Goal: Task Accomplishment & Management: Manage account settings

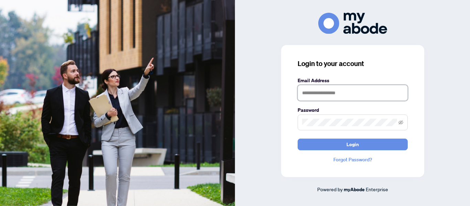
click at [316, 97] on input "text" at bounding box center [352, 93] width 110 height 16
type input "**********"
click at [297, 139] on button "Login" at bounding box center [352, 145] width 110 height 12
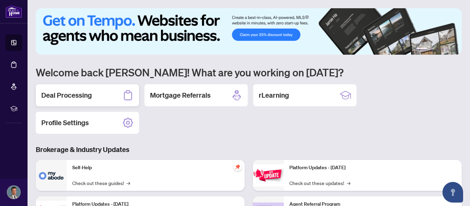
click at [74, 91] on h2 "Deal Processing" at bounding box center [66, 95] width 51 height 10
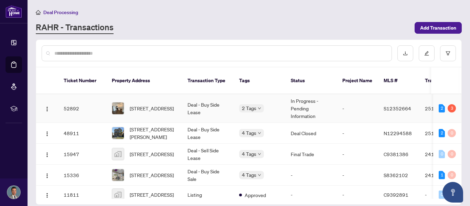
click at [188, 103] on td "Deal - Buy Side Lease" at bounding box center [208, 108] width 52 height 29
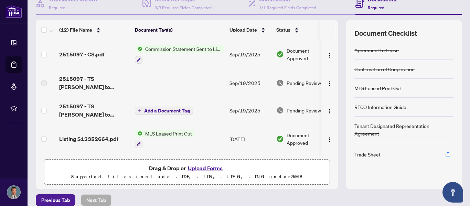
scroll to position [75, 0]
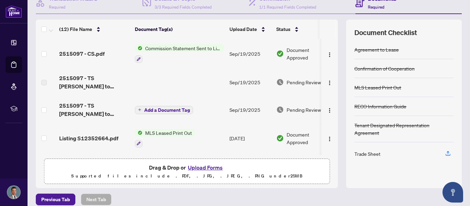
click at [371, 153] on div "Trade Sheet" at bounding box center [367, 154] width 26 height 8
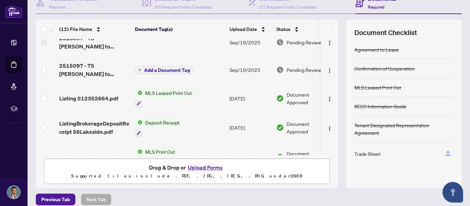
scroll to position [0, 0]
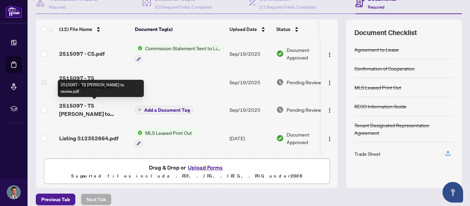
click at [85, 109] on span "2515097 - TS [PERSON_NAME] to review.pdf" at bounding box center [94, 109] width 70 height 17
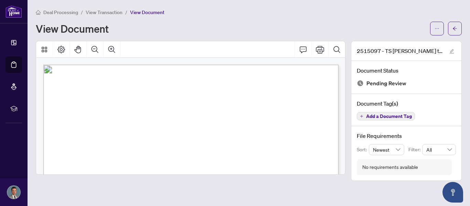
click at [183, 52] on div at bounding box center [190, 49] width 309 height 17
click at [64, 51] on icon "Page Layout" at bounding box center [61, 50] width 8 height 8
click at [43, 50] on icon "Thumbnails" at bounding box center [45, 50] width 6 height 6
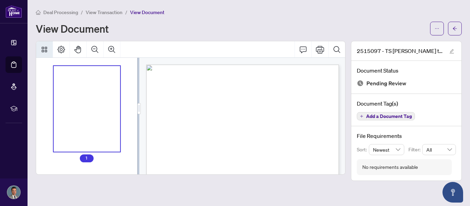
click at [47, 48] on icon "Thumbnails" at bounding box center [44, 49] width 8 height 8
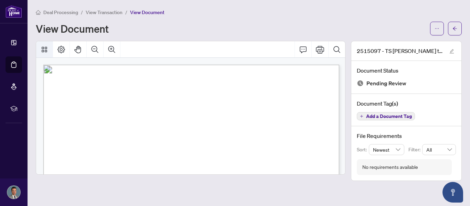
click at [47, 48] on icon "Thumbnails" at bounding box center [44, 49] width 8 height 8
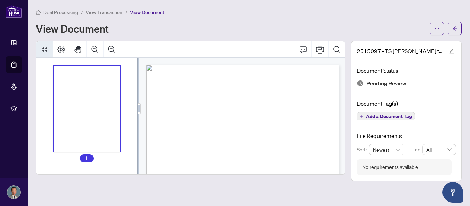
click at [47, 48] on icon "Thumbnails" at bounding box center [44, 49] width 8 height 8
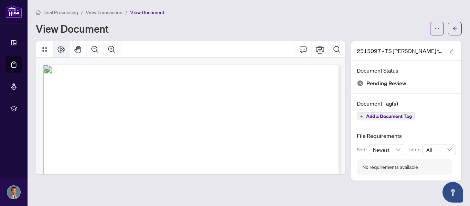
click at [64, 47] on icon "Page Layout" at bounding box center [61, 49] width 8 height 8
click at [451, 50] on icon "edit" at bounding box center [451, 51] width 5 height 5
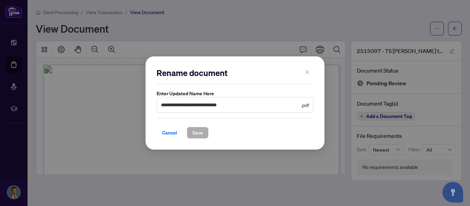
click at [309, 72] on icon "close" at bounding box center [307, 72] width 5 height 5
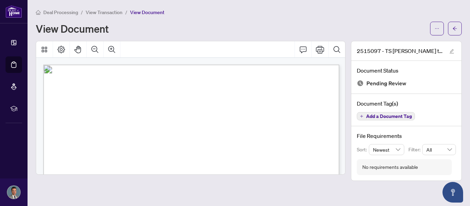
click at [245, 43] on div at bounding box center [190, 49] width 309 height 17
click at [320, 50] on icon "Print" at bounding box center [320, 49] width 8 height 8
click at [451, 28] on button "button" at bounding box center [455, 29] width 14 height 14
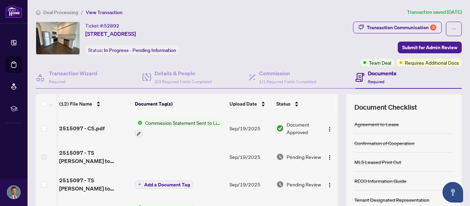
scroll to position [0, 13]
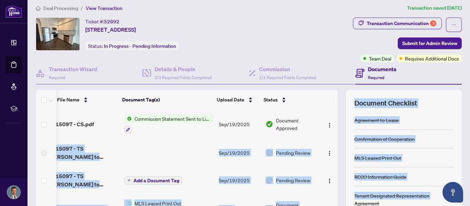
drag, startPoint x: 336, startPoint y: 134, endPoint x: 344, endPoint y: 206, distance: 72.3
click at [344, 206] on html "Dashboard Deal Processing Mortgage Referrals rLearning [PERSON_NAME] [EMAIL_ADD…" at bounding box center [235, 103] width 470 height 206
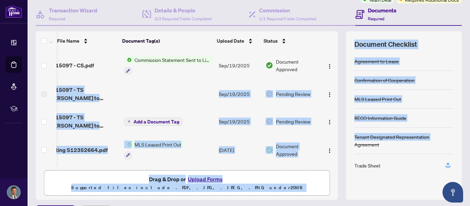
scroll to position [82, 0]
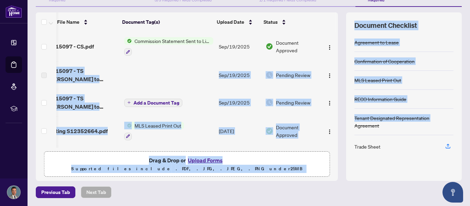
click at [127, 101] on icon "plus" at bounding box center [128, 102] width 3 height 3
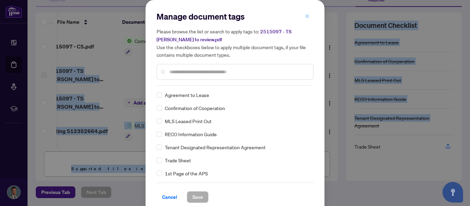
click at [308, 19] on icon "close" at bounding box center [307, 16] width 5 height 5
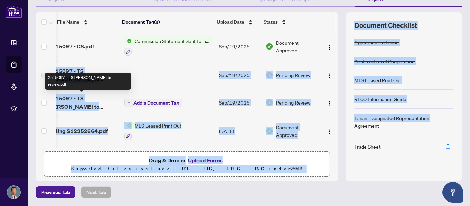
click at [91, 101] on span "2515097 - TS [PERSON_NAME] to review.pdf" at bounding box center [83, 102] width 70 height 17
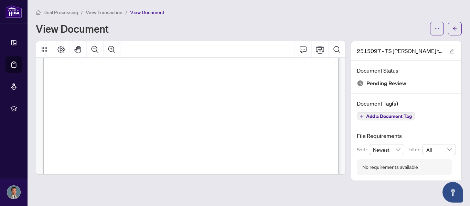
scroll to position [220, 0]
click at [452, 31] on span "button" at bounding box center [454, 28] width 5 height 11
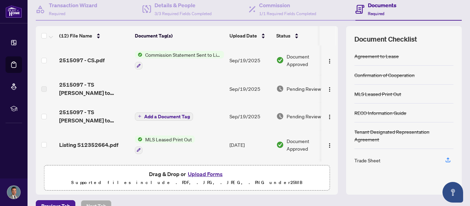
scroll to position [82, 0]
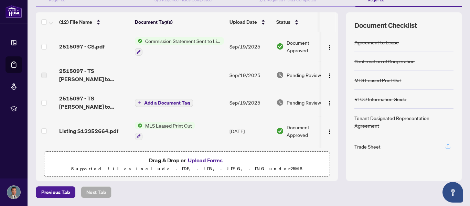
click at [447, 145] on icon "button" at bounding box center [447, 145] width 3 height 3
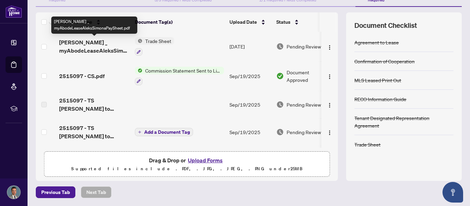
click at [86, 50] on span "[PERSON_NAME] _ myAbodeLeaseAleksSimonaPaySheet.pdf" at bounding box center [94, 46] width 70 height 17
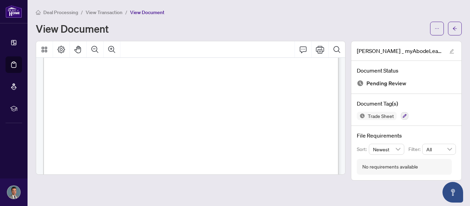
scroll to position [179, 0]
click at [453, 29] on icon "arrow-left" at bounding box center [454, 28] width 5 height 5
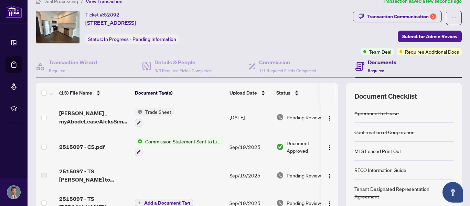
scroll to position [9, 0]
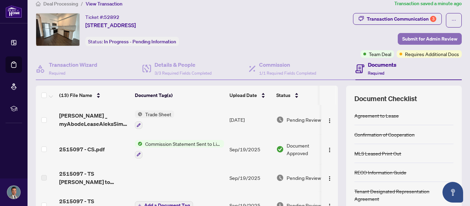
click at [415, 38] on span "Submit for Admin Review" at bounding box center [429, 38] width 55 height 11
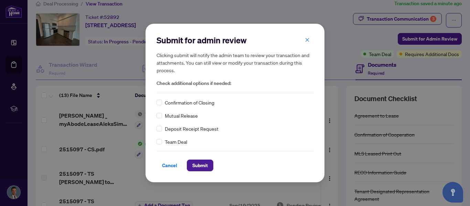
click at [356, 24] on div "Submit for admin review Clicking submit will notify the admin team to review yo…" at bounding box center [235, 103] width 470 height 206
click at [308, 42] on icon "close" at bounding box center [307, 39] width 5 height 5
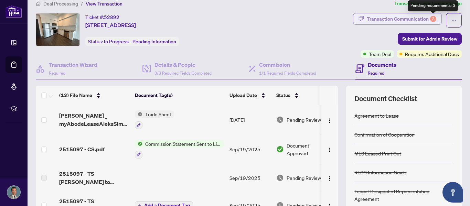
click at [434, 17] on div "3" at bounding box center [433, 19] width 6 height 6
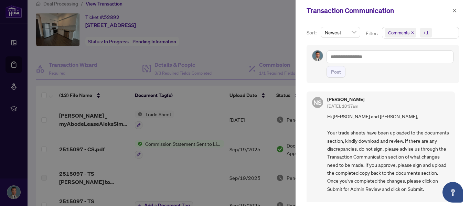
click at [258, 53] on div at bounding box center [235, 103] width 470 height 206
click at [453, 12] on icon "close" at bounding box center [454, 10] width 5 height 5
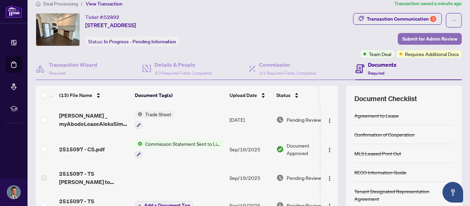
click at [416, 40] on span "Submit for Admin Review" at bounding box center [429, 38] width 55 height 11
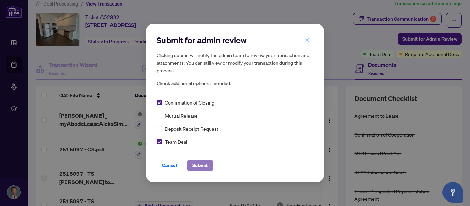
click at [199, 166] on span "Submit" at bounding box center [199, 165] width 15 height 11
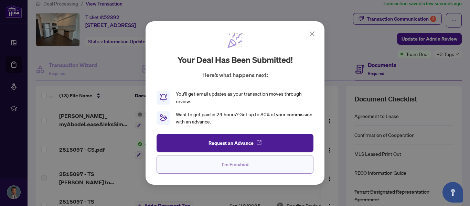
click at [228, 167] on span "I'm Finished" at bounding box center [235, 164] width 26 height 11
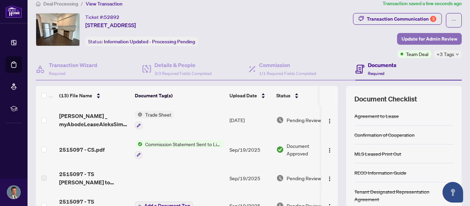
click at [411, 39] on span "Update for Admin Review" at bounding box center [429, 38] width 56 height 11
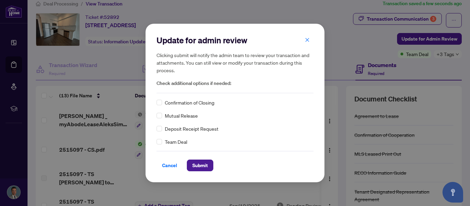
click at [185, 101] on span "Confirmation of Closing" at bounding box center [190, 103] width 50 height 8
click at [203, 165] on span "Submit" at bounding box center [199, 165] width 15 height 11
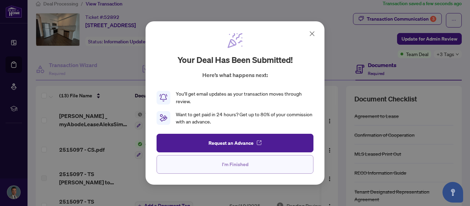
click at [233, 167] on span "I'm Finished" at bounding box center [235, 164] width 26 height 11
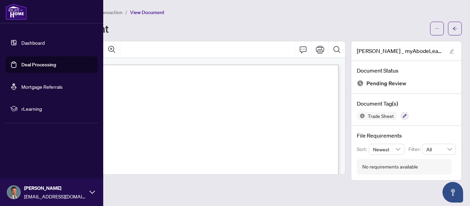
click at [38, 45] on link "Dashboard" at bounding box center [32, 43] width 23 height 6
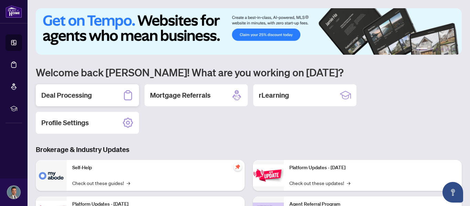
click at [106, 98] on div "Deal Processing" at bounding box center [87, 95] width 103 height 22
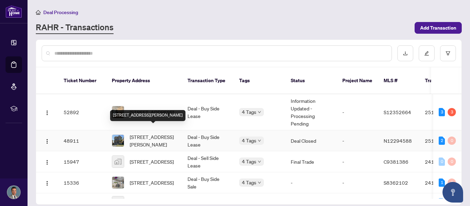
click at [144, 133] on span "[STREET_ADDRESS][PERSON_NAME]" at bounding box center [153, 140] width 47 height 15
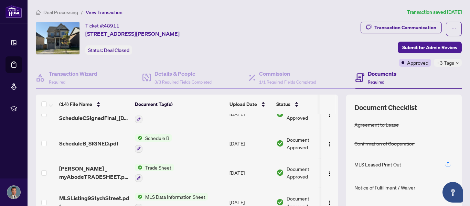
scroll to position [101, 0]
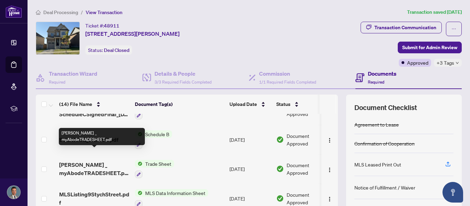
click at [98, 161] on span "[PERSON_NAME] _ myAbodeTRADESHEET.pdf" at bounding box center [94, 169] width 70 height 17
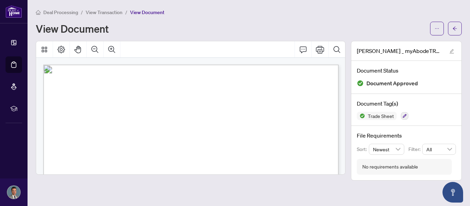
click at [335, 7] on main "Deal Processing / View Transaction / View Document View Document [PERSON_NAME] …" at bounding box center [249, 103] width 442 height 206
click at [401, 18] on div "Deal Processing / View Transaction / View Document View Document" at bounding box center [249, 21] width 426 height 27
click at [332, 17] on div "Deal Processing / View Transaction / View Document View Document" at bounding box center [249, 21] width 426 height 27
click at [321, 27] on div "View Document" at bounding box center [231, 28] width 390 height 11
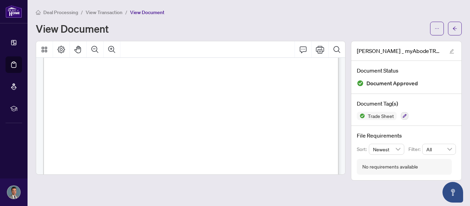
scroll to position [206, 0]
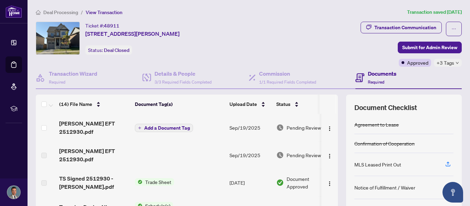
drag, startPoint x: 338, startPoint y: 117, endPoint x: 338, endPoint y: 121, distance: 4.1
click at [338, 121] on div "(14) File Name Document Tag(s) Upload Date Status [PERSON_NAME] 2512930.pdf Add…" at bounding box center [249, 179] width 426 height 168
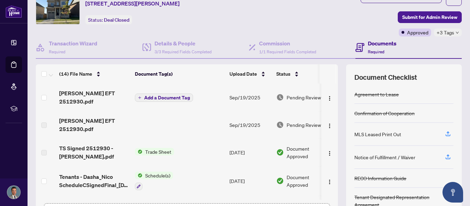
scroll to position [31, 0]
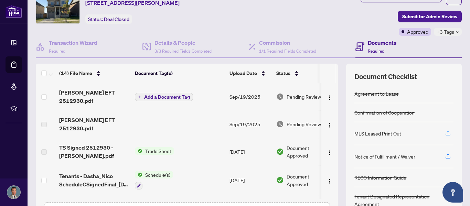
click at [448, 133] on icon "button" at bounding box center [448, 133] width 6 height 6
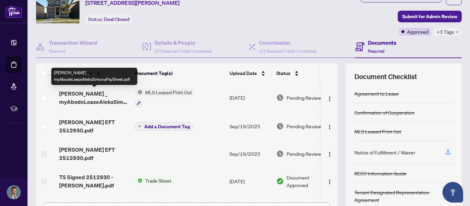
click at [81, 95] on span "[PERSON_NAME] _ myAbodeLeaseAleksSimonaPaySheet.pdf" at bounding box center [94, 97] width 70 height 17
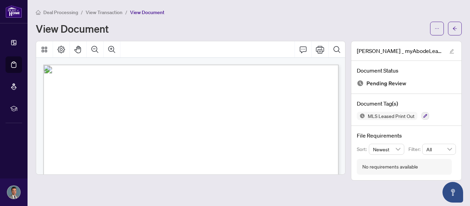
drag, startPoint x: 299, startPoint y: 80, endPoint x: 246, endPoint y: 78, distance: 53.3
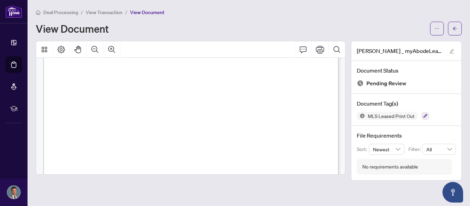
scroll to position [261, 0]
click at [456, 22] on button "button" at bounding box center [455, 29] width 14 height 14
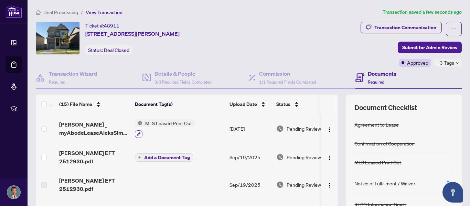
click at [137, 134] on icon "button" at bounding box center [139, 134] width 4 height 4
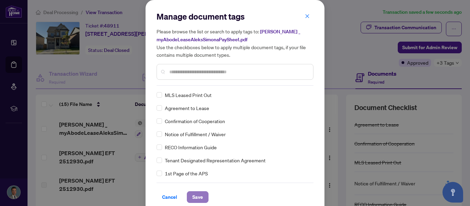
click at [200, 198] on span "Save" at bounding box center [197, 197] width 11 height 11
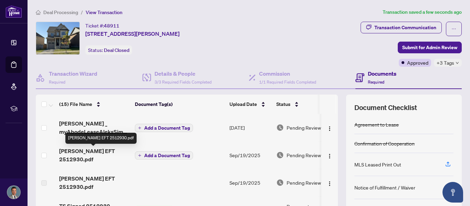
click at [101, 150] on span "[PERSON_NAME] EFT 2512930.pdf" at bounding box center [94, 155] width 70 height 17
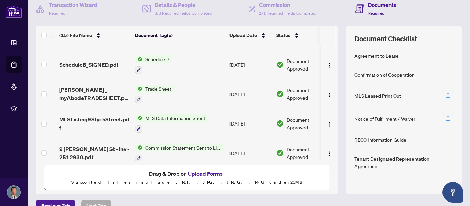
scroll to position [132, 0]
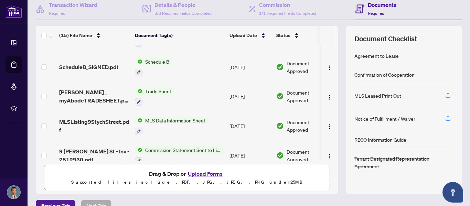
click at [337, 92] on div "[PERSON_NAME] _ myAbodeLeaseAleksSimonaPaySheet.pdf Add a Document Tag [DATE] P…" at bounding box center [187, 103] width 302 height 116
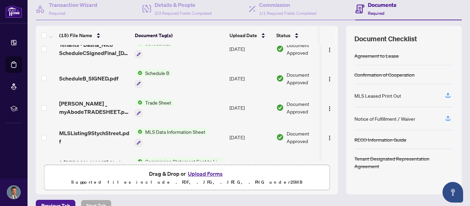
scroll to position [123, 0]
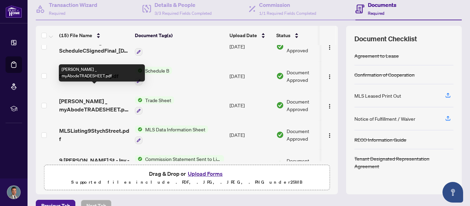
click at [102, 101] on span "[PERSON_NAME] _ myAbodeTRADESHEET.pdf" at bounding box center [94, 105] width 70 height 17
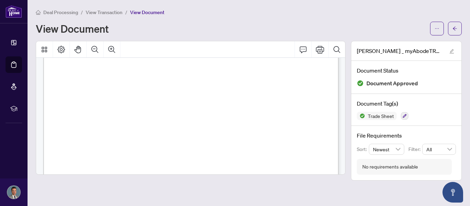
scroll to position [261, 0]
click at [451, 30] on button "button" at bounding box center [455, 29] width 14 height 14
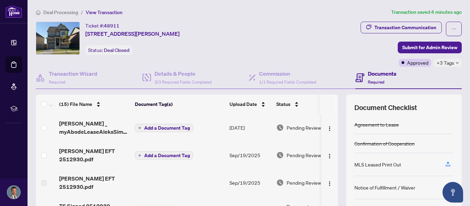
drag, startPoint x: 337, startPoint y: 126, endPoint x: 337, endPoint y: 137, distance: 11.4
click at [337, 137] on div "[PERSON_NAME] _ myAbodeLeaseAleksSimonaPaySheet.pdf Add a Document Tag [DATE] P…" at bounding box center [187, 172] width 302 height 116
click at [447, 164] on icon "button" at bounding box center [448, 164] width 6 height 6
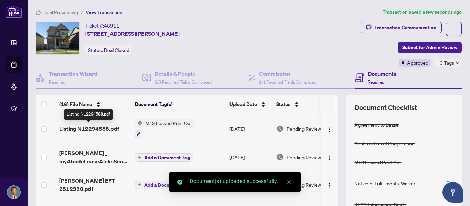
click at [80, 129] on span "Listing N12294588.pdf" at bounding box center [89, 128] width 60 height 8
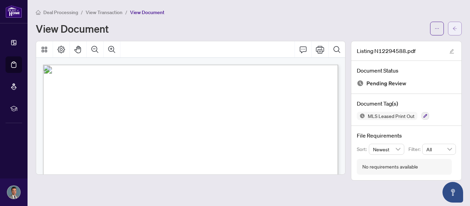
click at [453, 29] on icon "arrow-left" at bounding box center [454, 28] width 5 height 5
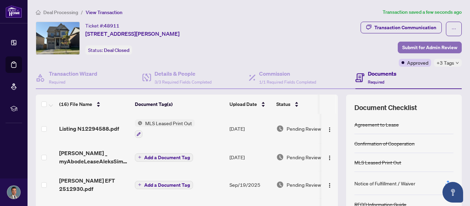
click at [411, 48] on span "Submit for Admin Review" at bounding box center [429, 47] width 55 height 11
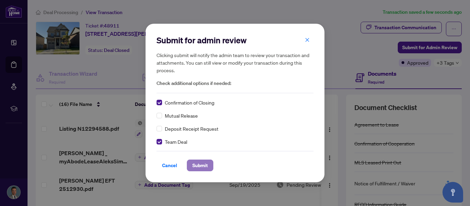
click at [202, 167] on span "Submit" at bounding box center [199, 165] width 15 height 11
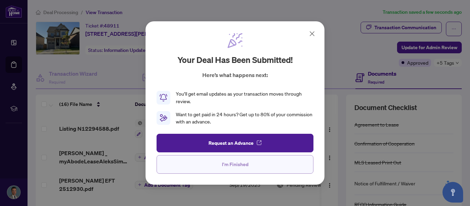
click at [202, 167] on button "I'm Finished" at bounding box center [234, 164] width 157 height 19
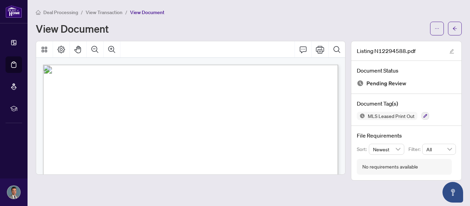
click at [113, 15] on span "View Transaction" at bounding box center [104, 12] width 37 height 6
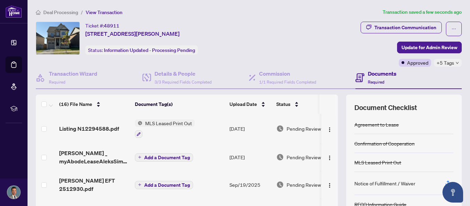
click at [58, 14] on span "Deal Processing" at bounding box center [60, 12] width 35 height 6
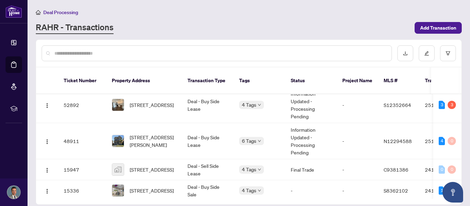
scroll to position [8, 0]
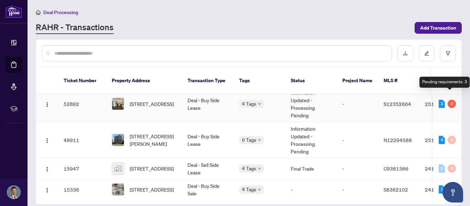
click at [450, 100] on div "3" at bounding box center [451, 104] width 8 height 8
drag, startPoint x: 459, startPoint y: 100, endPoint x: 458, endPoint y: 104, distance: 3.5
click at [458, 104] on td "3 3" at bounding box center [447, 104] width 28 height 36
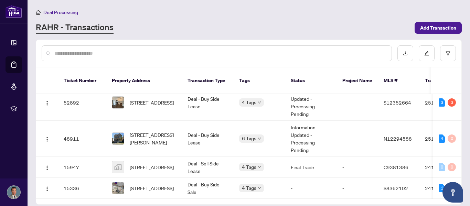
scroll to position [8, 0]
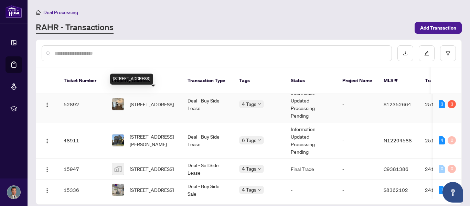
click at [150, 100] on span "[STREET_ADDRESS]" at bounding box center [152, 104] width 44 height 8
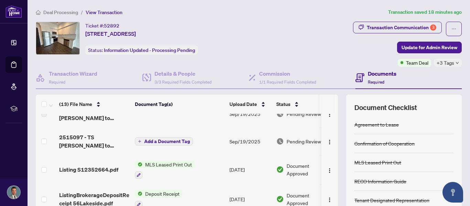
scroll to position [75, 0]
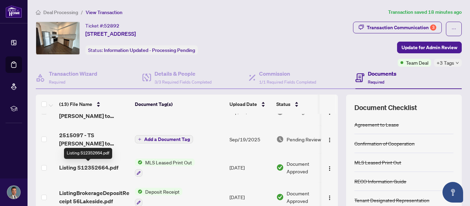
click at [96, 165] on span "Listing S12352664.pdf" at bounding box center [88, 167] width 59 height 8
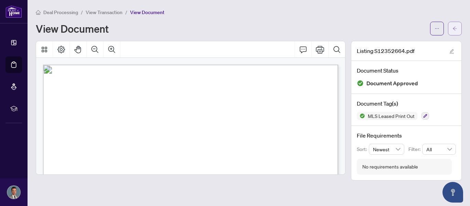
click at [458, 29] on button "button" at bounding box center [455, 29] width 14 height 14
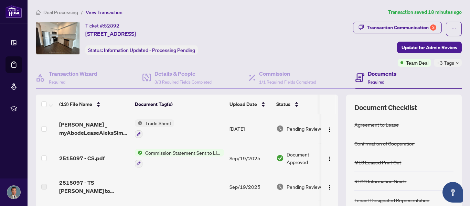
drag, startPoint x: 335, startPoint y: 134, endPoint x: 334, endPoint y: 124, distance: 10.0
click at [334, 124] on td at bounding box center [329, 129] width 17 height 30
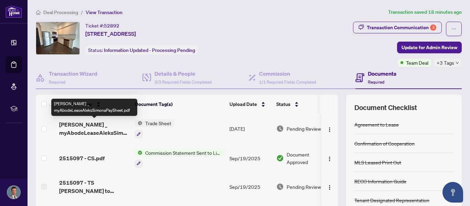
click at [86, 130] on span "[PERSON_NAME] _ myAbodeLeaseAleksSimonaPaySheet.pdf" at bounding box center [94, 128] width 70 height 17
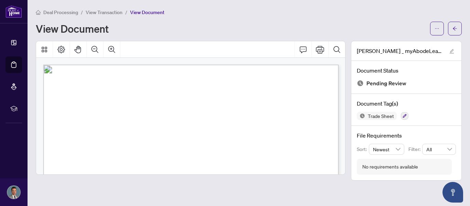
click at [456, 30] on icon "arrow-left" at bounding box center [454, 28] width 5 height 5
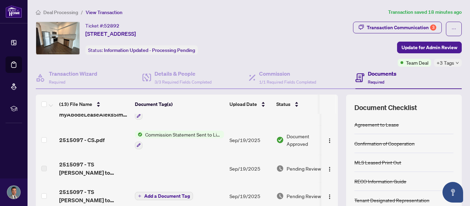
scroll to position [19, 0]
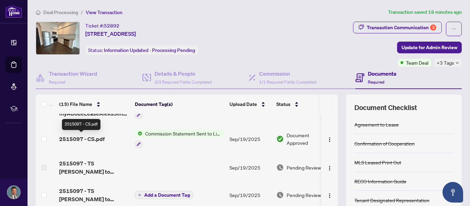
click at [68, 140] on span "2515097 - CS.pdf" at bounding box center [81, 139] width 45 height 8
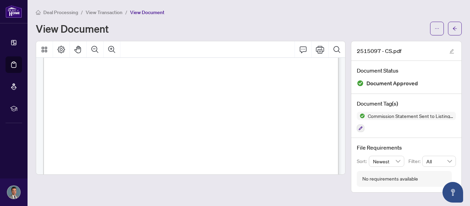
scroll to position [55, 0]
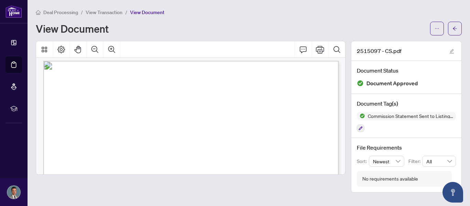
scroll to position [0, 0]
click at [453, 24] on span "button" at bounding box center [454, 28] width 5 height 11
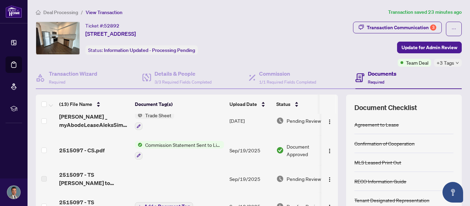
scroll to position [3, 0]
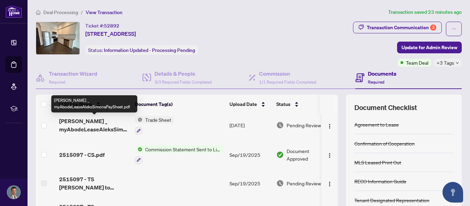
click at [71, 120] on span "[PERSON_NAME] _ myAbodeLeaseAleksSimonaPaySheet.pdf" at bounding box center [94, 125] width 70 height 17
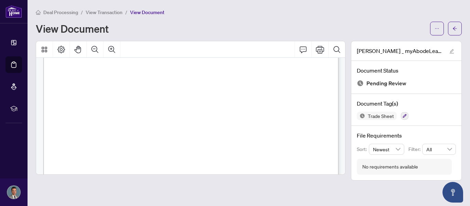
scroll to position [128, 0]
click at [322, 47] on icon "Print" at bounding box center [320, 50] width 8 height 8
click at [455, 22] on button "button" at bounding box center [455, 29] width 14 height 14
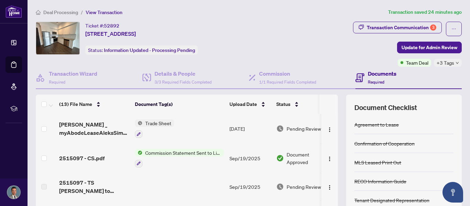
click at [62, 13] on span "Deal Processing" at bounding box center [60, 12] width 35 height 6
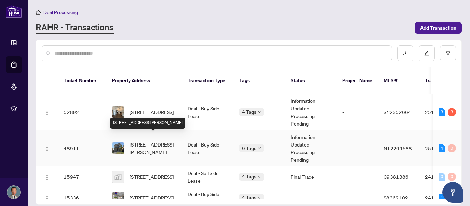
click at [150, 141] on span "[STREET_ADDRESS][PERSON_NAME]" at bounding box center [153, 148] width 47 height 15
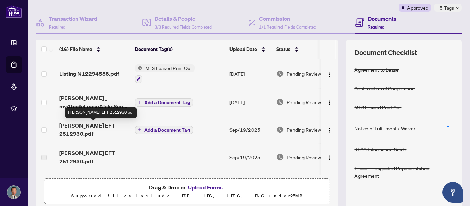
click at [83, 128] on span "[PERSON_NAME] EFT 2512930.pdf" at bounding box center [94, 129] width 70 height 17
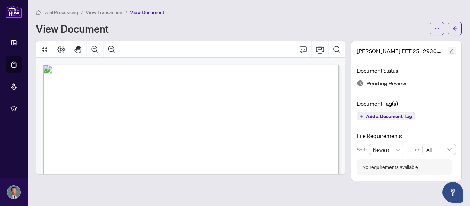
click at [449, 51] on icon "edit" at bounding box center [451, 51] width 5 height 5
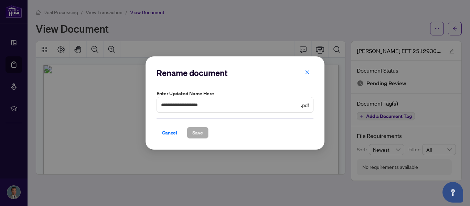
click at [294, 31] on div "**********" at bounding box center [235, 103] width 470 height 206
click at [308, 73] on icon "close" at bounding box center [307, 72] width 5 height 5
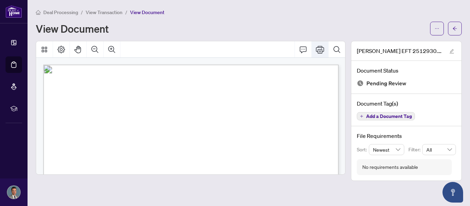
click at [323, 50] on icon "Print" at bounding box center [320, 49] width 8 height 8
click at [449, 19] on div "Deal Processing / View Transaction / View Document View Document" at bounding box center [249, 21] width 426 height 27
click at [458, 29] on button "button" at bounding box center [455, 29] width 14 height 14
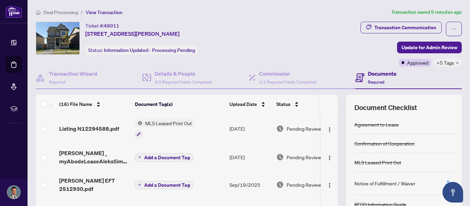
drag, startPoint x: 335, startPoint y: 123, endPoint x: 333, endPoint y: 117, distance: 6.9
click at [333, 117] on td at bounding box center [329, 129] width 17 height 30
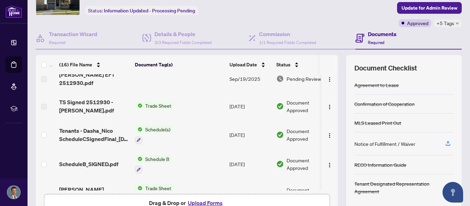
scroll to position [41, 0]
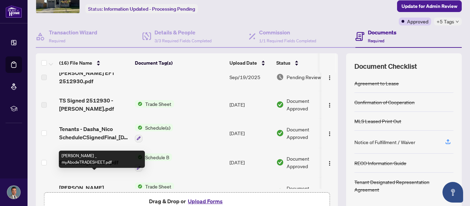
click at [70, 184] on span "[PERSON_NAME] _ myAbodeTRADESHEET.pdf" at bounding box center [94, 192] width 70 height 17
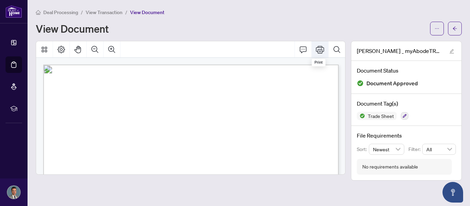
click at [317, 50] on icon "Print" at bounding box center [320, 49] width 8 height 8
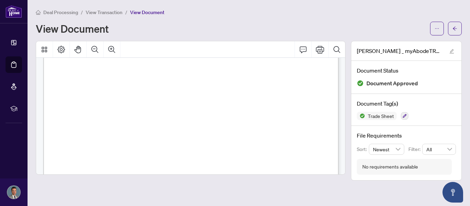
scroll to position [151, 0]
click at [453, 27] on icon "arrow-left" at bounding box center [454, 28] width 5 height 5
